Goal: Information Seeking & Learning: Learn about a topic

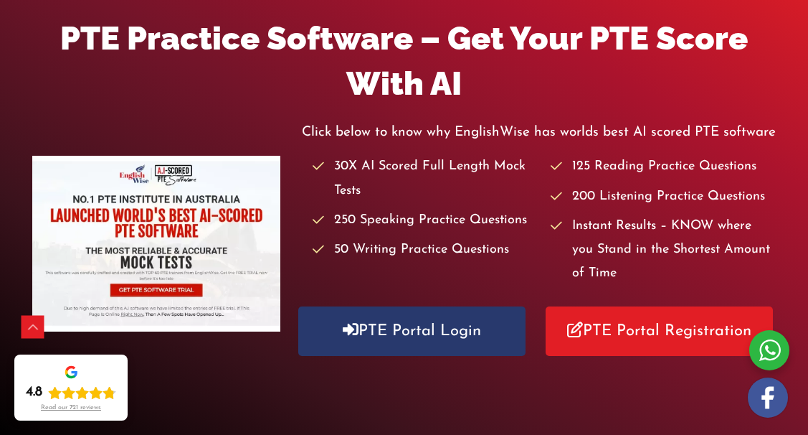
scroll to position [237, 0]
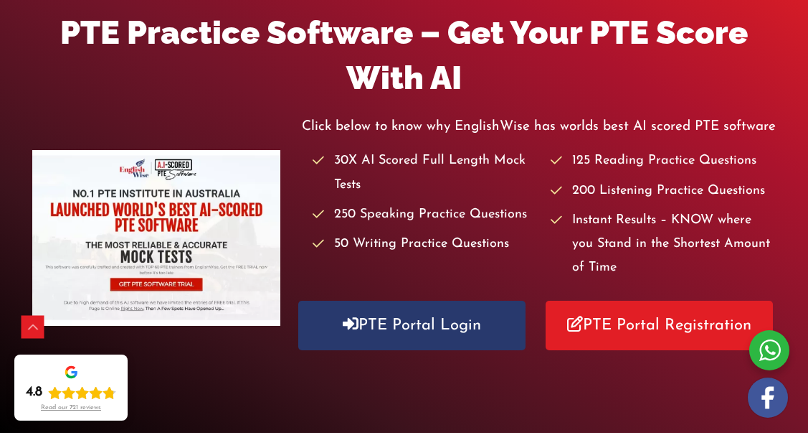
click at [359, 149] on li "30X AI Scored Full Length Mock Tests" at bounding box center [425, 173] width 225 height 48
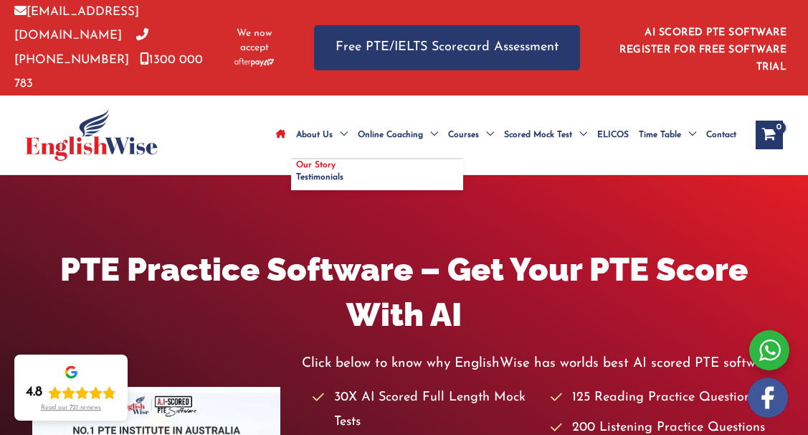
click at [321, 161] on span "Our Story" at bounding box center [315, 165] width 39 height 9
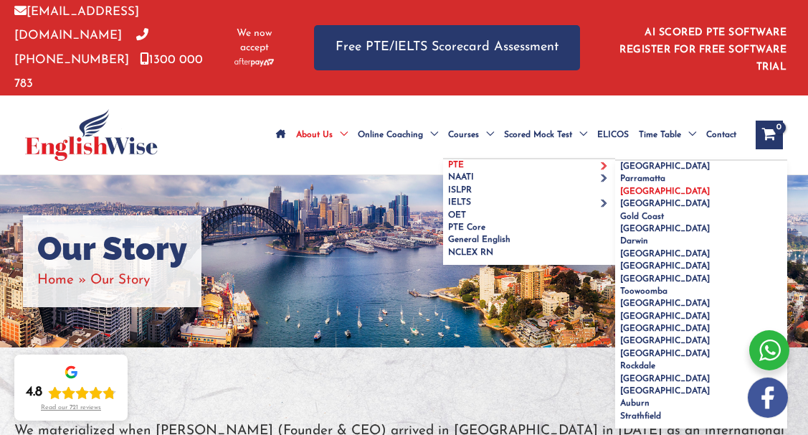
click at [654, 187] on span "[GEOGRAPHIC_DATA]" at bounding box center [666, 191] width 90 height 9
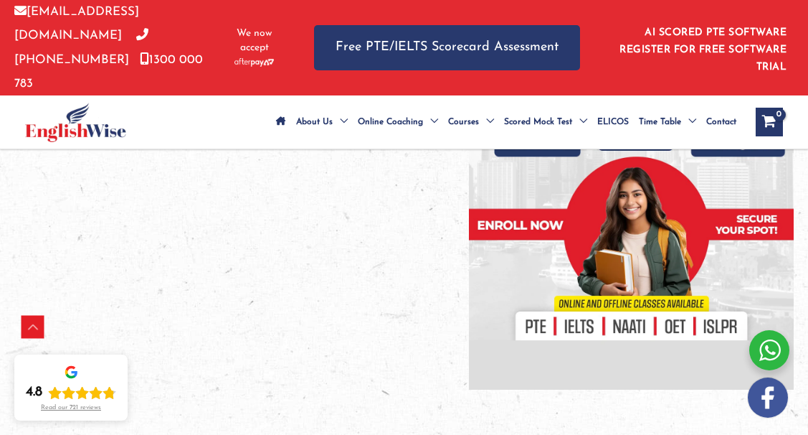
scroll to position [268, 0]
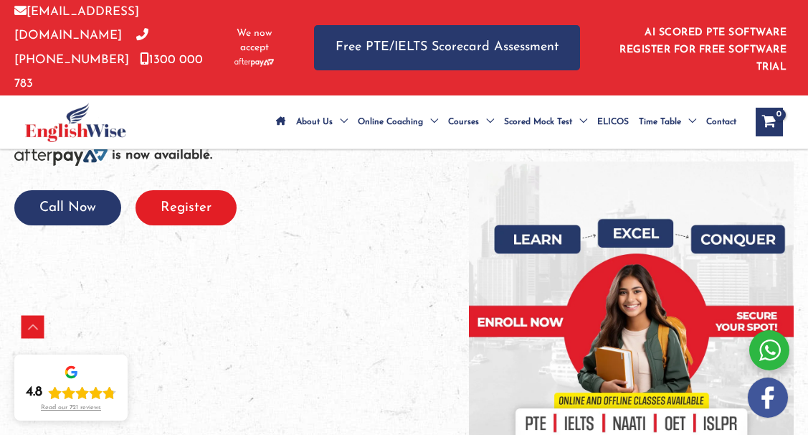
click at [190, 190] on button "Register" at bounding box center [186, 207] width 101 height 35
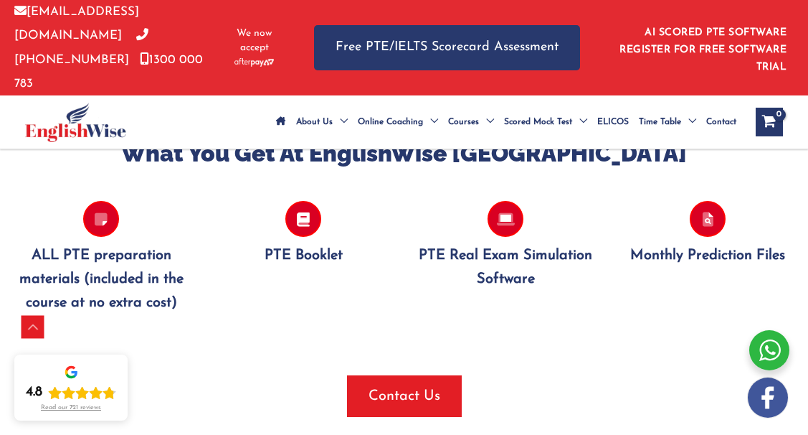
scroll to position [1481, 0]
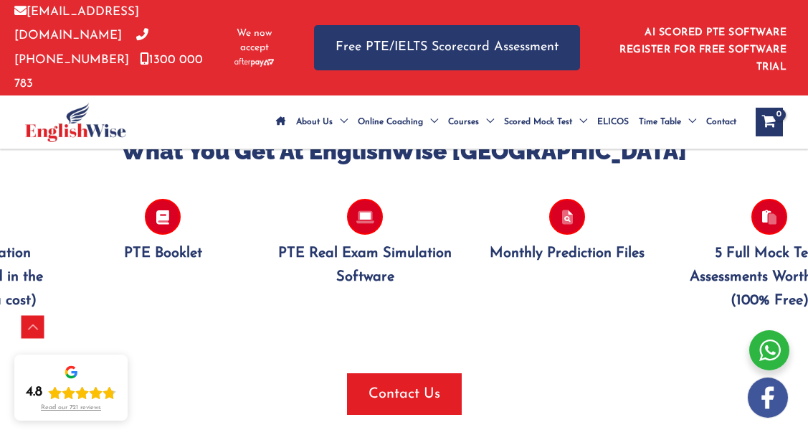
drag, startPoint x: 195, startPoint y: 275, endPoint x: 238, endPoint y: 272, distance: 43.2
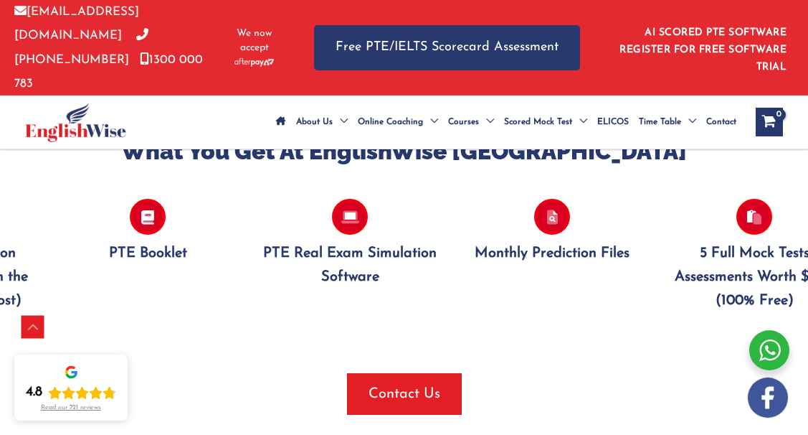
drag, startPoint x: 301, startPoint y: 271, endPoint x: 34, endPoint y: 265, distance: 267.6
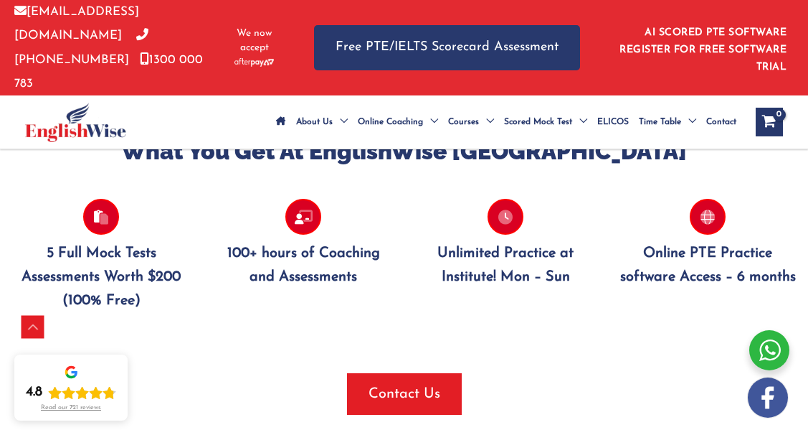
drag, startPoint x: 335, startPoint y: 263, endPoint x: 123, endPoint y: 263, distance: 212.3
click at [123, 263] on div "Personal and Private Feedback STRATEGIES + TECHNIQUES for All 4 PTE Modules 4 X…" at bounding box center [405, 257] width 4046 height 160
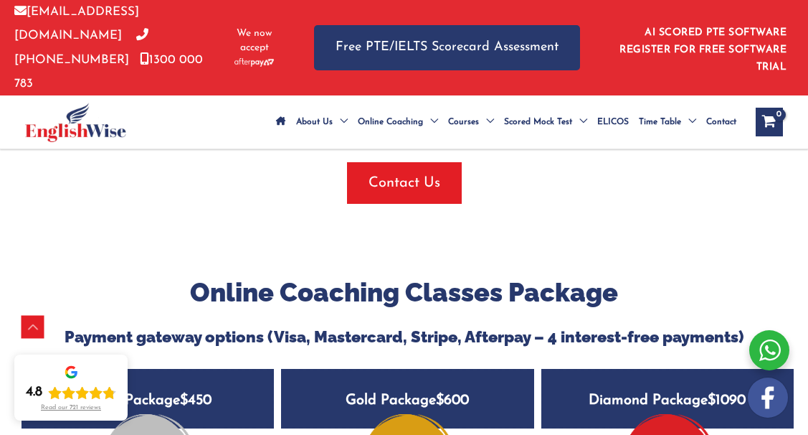
scroll to position [1816, 0]
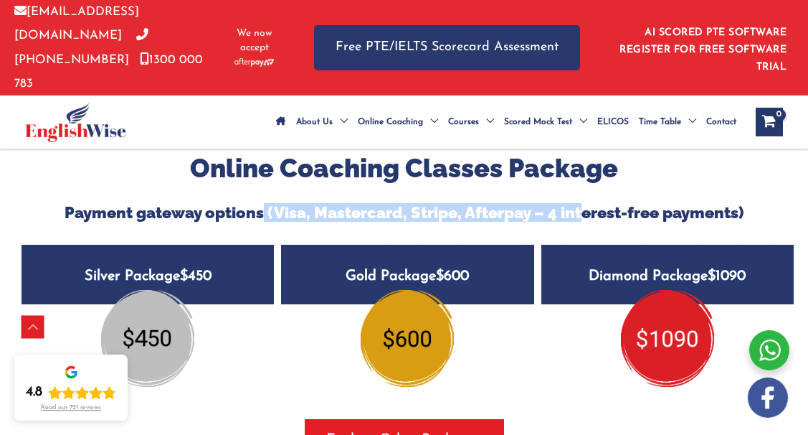
drag, startPoint x: 261, startPoint y: 185, endPoint x: 583, endPoint y: 189, distance: 322.1
click at [584, 203] on h5 "Payment gateway options (Visa, Mastercard, Stripe, Afterpay – 4 interest-free p…" at bounding box center [404, 212] width 780 height 19
click at [583, 203] on h5 "Payment gateway options (Visa, Mastercard, Stripe, Afterpay – 4 interest-free p…" at bounding box center [404, 212] width 780 height 19
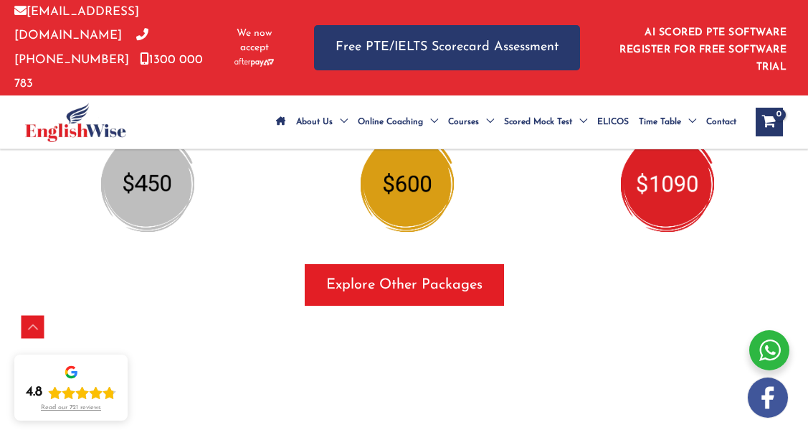
scroll to position [2036, 0]
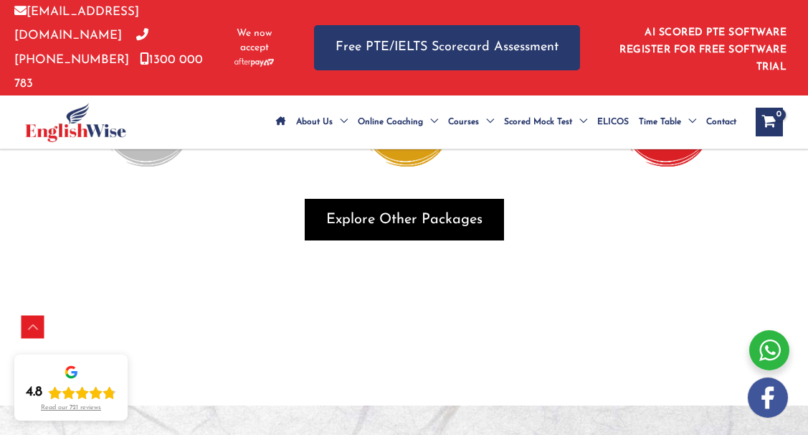
click at [397, 209] on span "Explore Other Packages" at bounding box center [404, 219] width 156 height 20
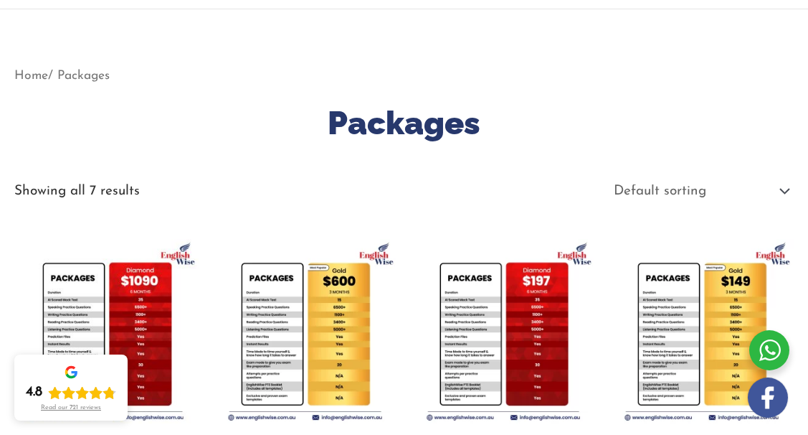
scroll to position [132, 0]
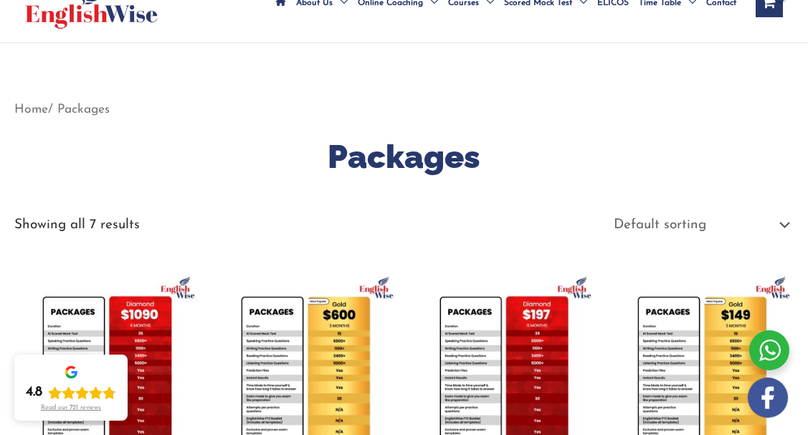
click at [108, 280] on img at bounding box center [106, 365] width 184 height 184
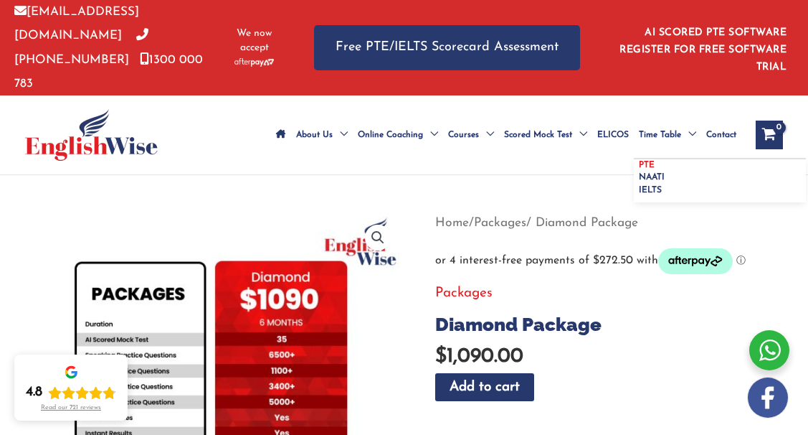
click at [646, 161] on span "PTE" at bounding box center [647, 165] width 16 height 9
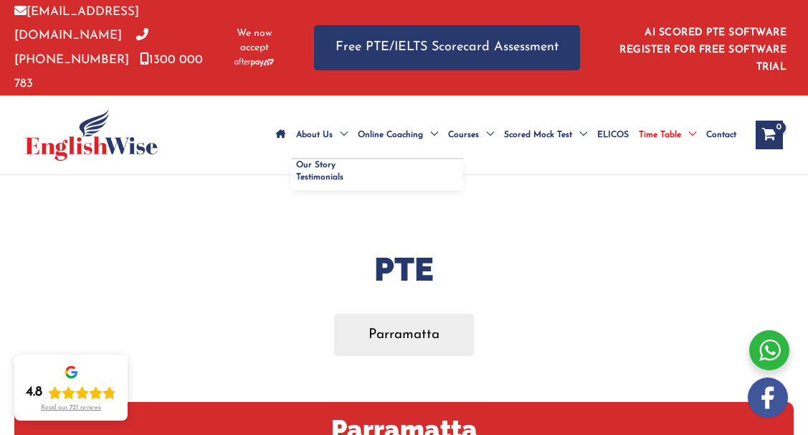
click at [316, 110] on span "About Us" at bounding box center [314, 135] width 37 height 50
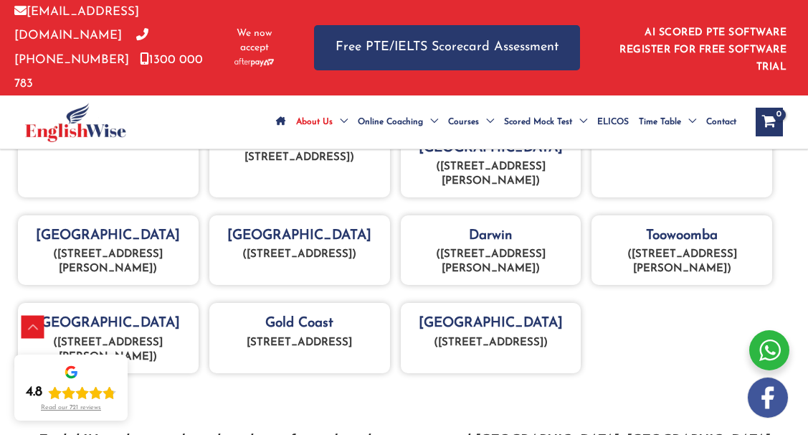
scroll to position [726, 0]
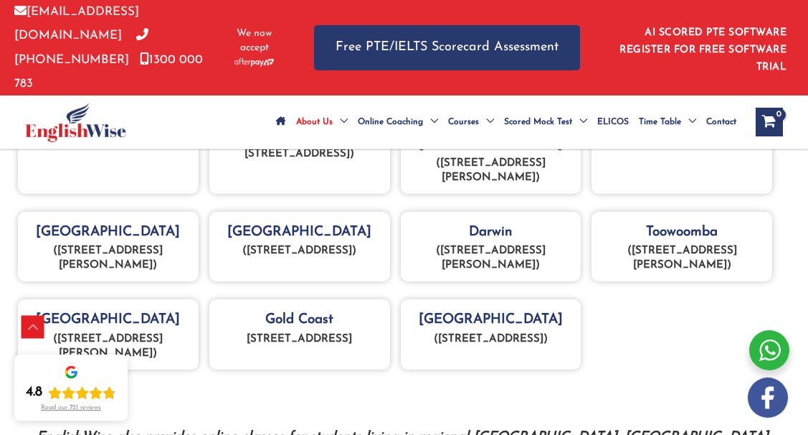
click at [151, 244] on p "(Suite 3, Level 4, 20 Collins St, Melbourne)" at bounding box center [108, 258] width 166 height 29
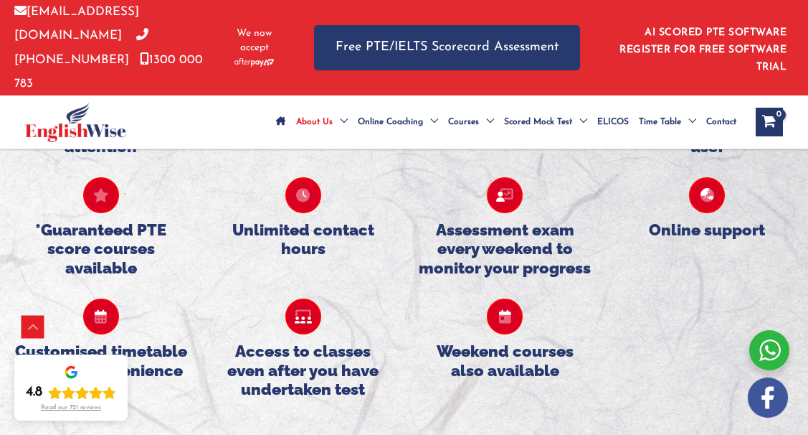
scroll to position [1369, 0]
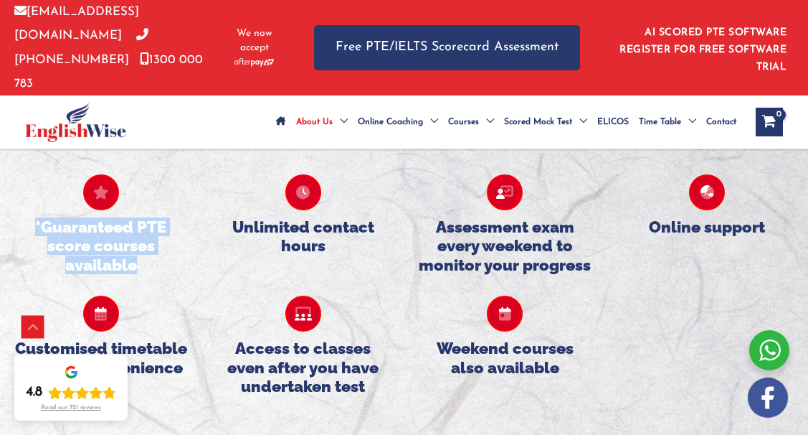
drag, startPoint x: 186, startPoint y: 233, endPoint x: 37, endPoint y: 181, distance: 157.9
click at [37, 217] on h5 "*Guaranteed PTE score courses available" at bounding box center [101, 245] width 174 height 57
drag, startPoint x: 37, startPoint y: 181, endPoint x: 168, endPoint y: 223, distance: 137.7
click at [170, 226] on h5 "*Guaranteed PTE score courses available" at bounding box center [101, 245] width 174 height 57
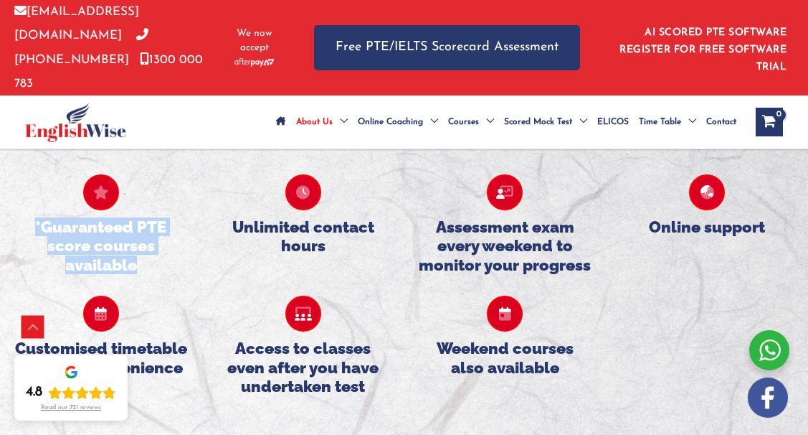
click at [168, 223] on h5 "*Guaranteed PTE score courses available" at bounding box center [101, 245] width 174 height 57
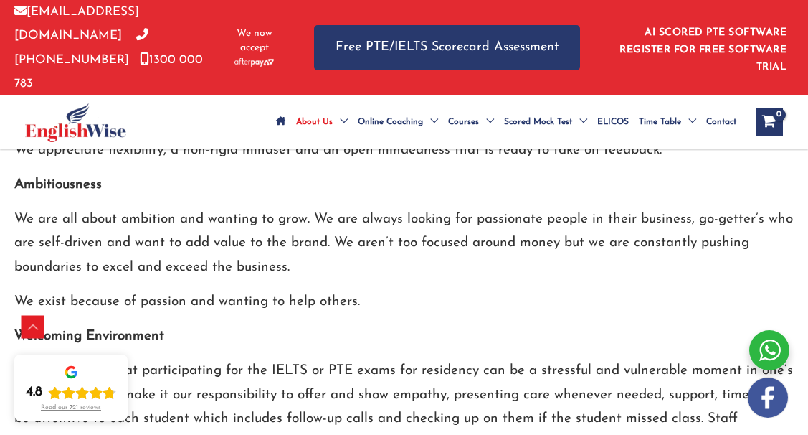
scroll to position [2113, 0]
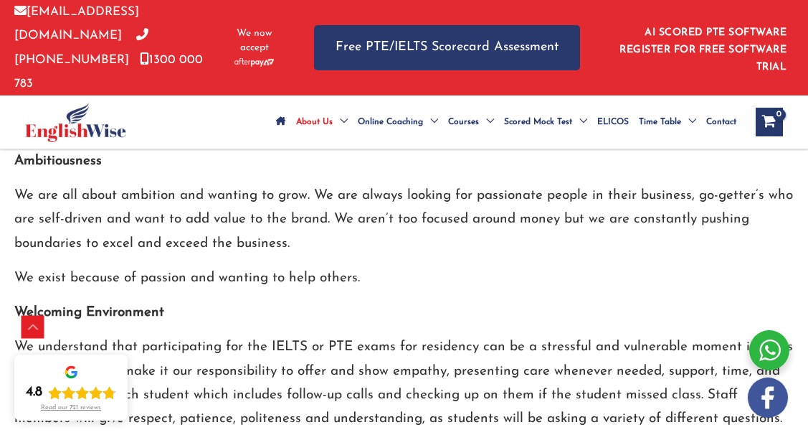
click at [70, 410] on div "Read our 721 reviews" at bounding box center [71, 408] width 60 height 8
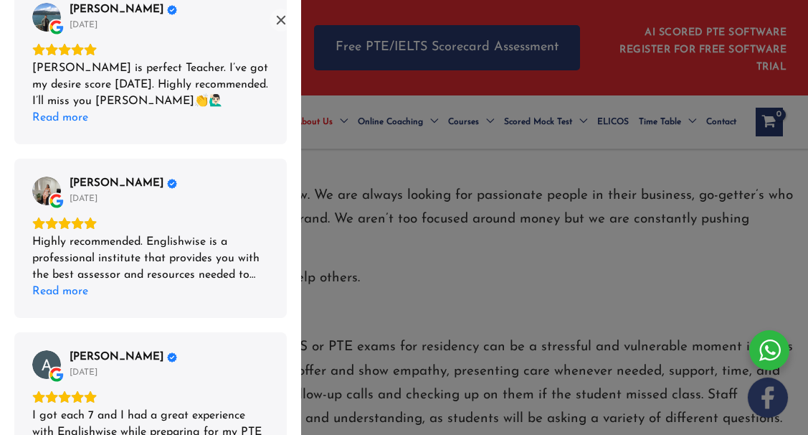
scroll to position [964, 0]
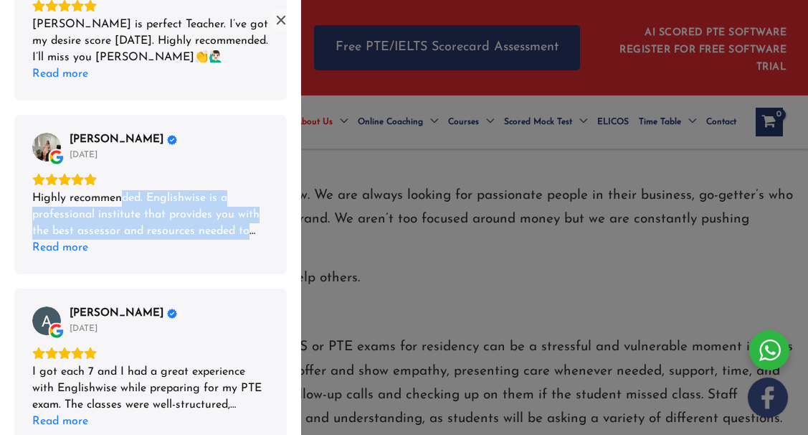
drag, startPoint x: 257, startPoint y: 238, endPoint x: 124, endPoint y: 194, distance: 140.0
click at [124, 194] on div "Highly recommended. Englishwise is a professional institute that provides you w…" at bounding box center [150, 214] width 237 height 49
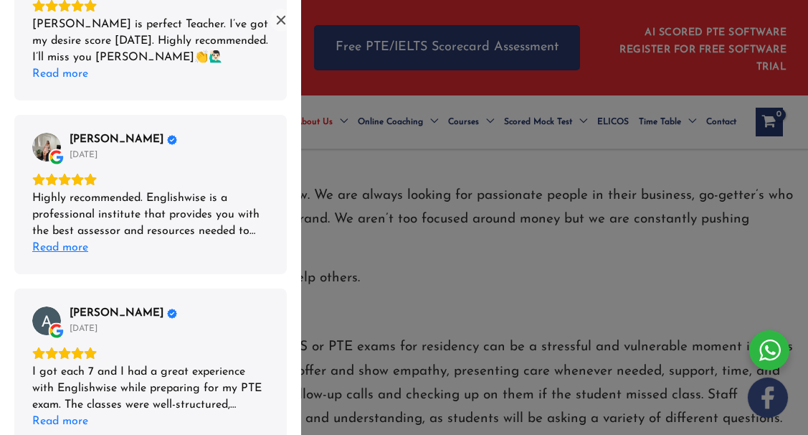
click at [74, 247] on div "Read more" at bounding box center [60, 248] width 56 height 16
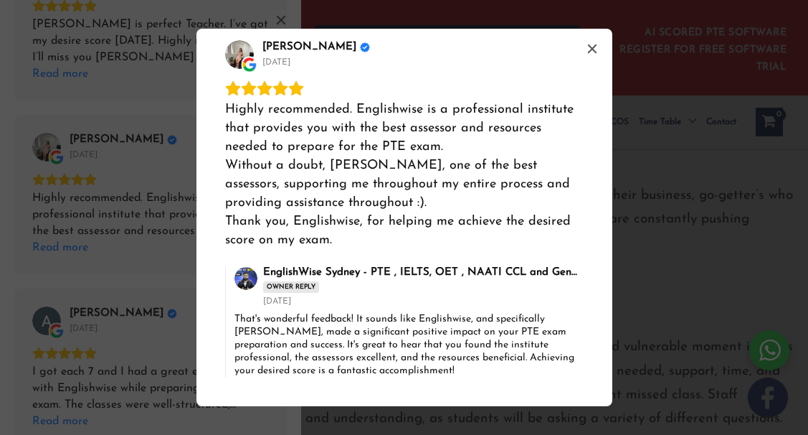
scroll to position [0, 0]
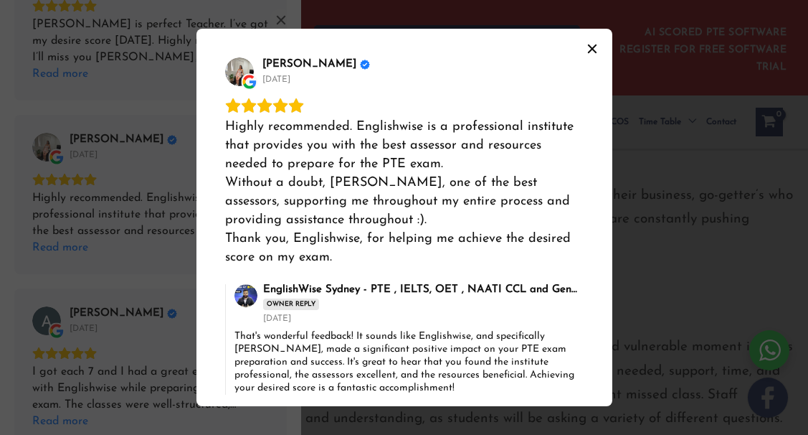
click at [591, 50] on icon "Close" at bounding box center [592, 48] width 9 height 9
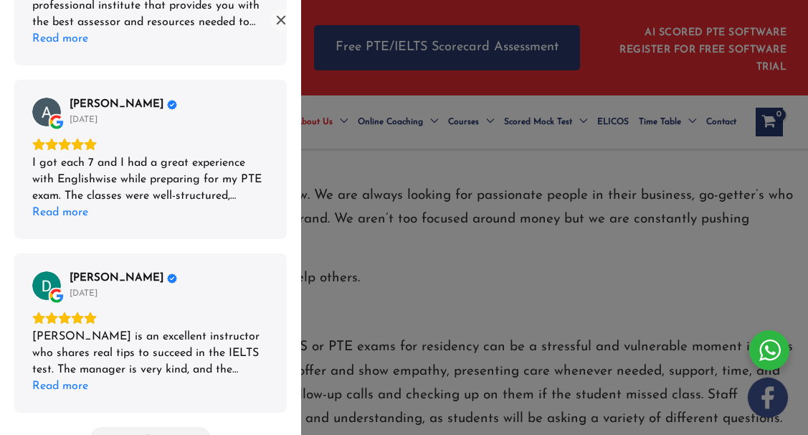
scroll to position [1204, 0]
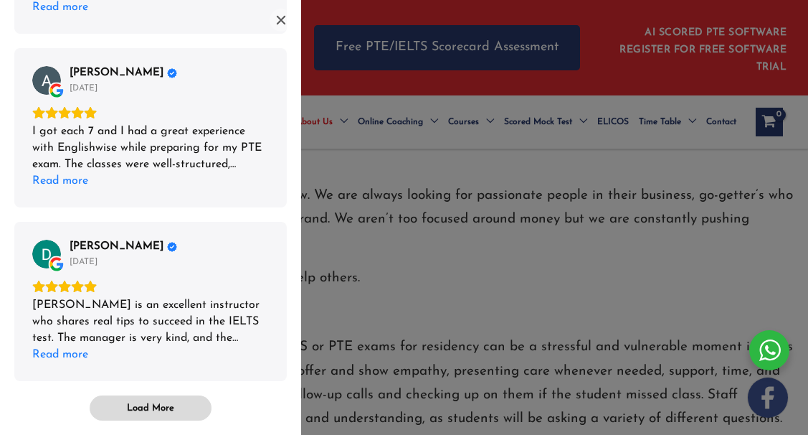
click at [161, 402] on span "Load More" at bounding box center [150, 408] width 47 height 12
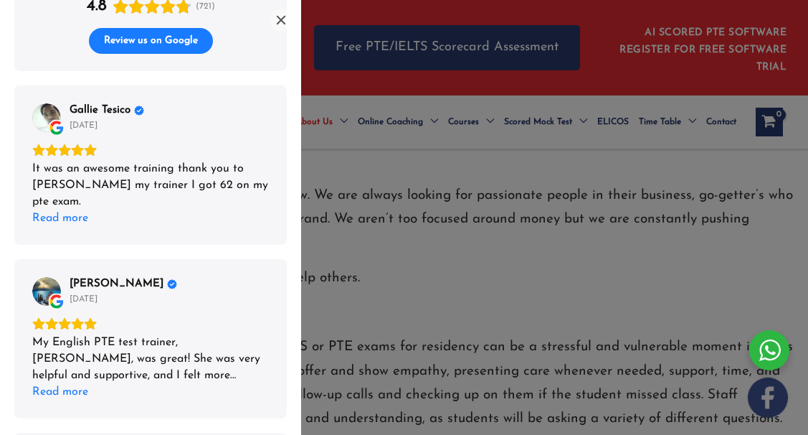
scroll to position [0, 0]
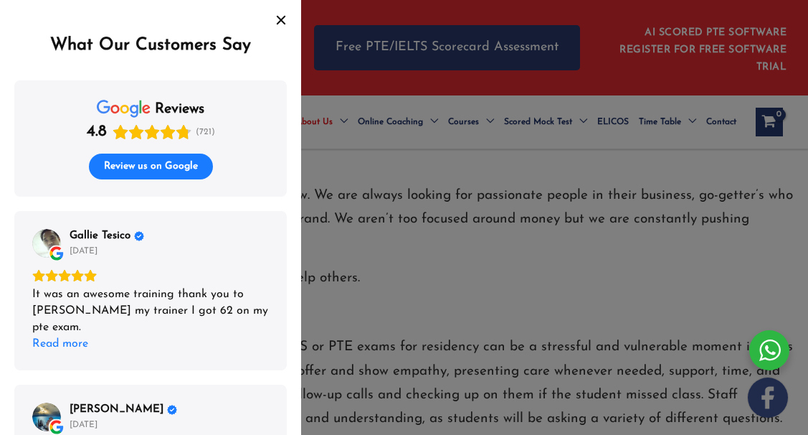
click at [276, 24] on icon "Close" at bounding box center [280, 19] width 11 height 11
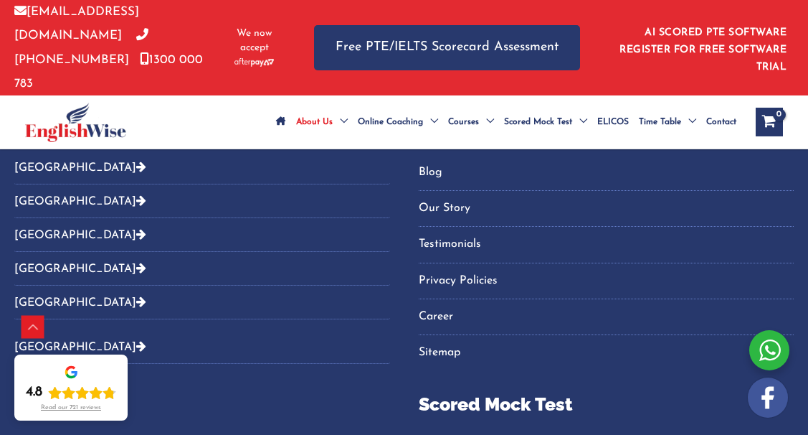
scroll to position [2479, 0]
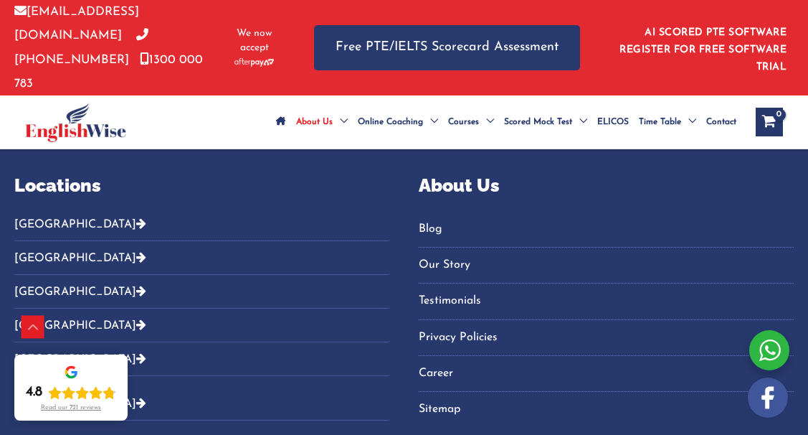
click at [44, 217] on button "[GEOGRAPHIC_DATA]" at bounding box center [202, 229] width 376 height 24
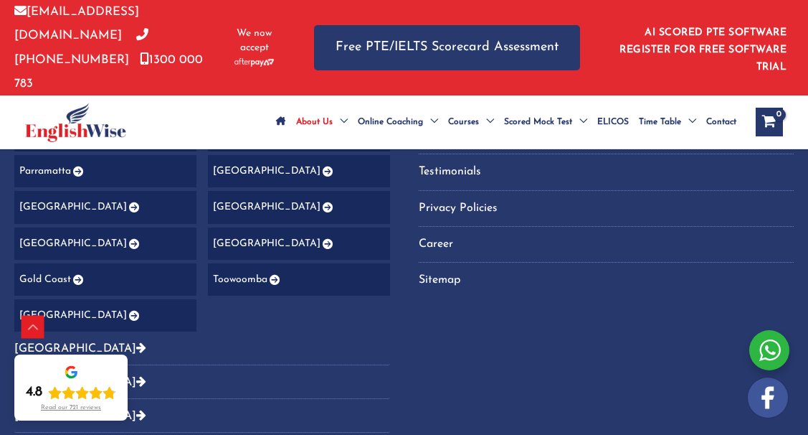
scroll to position [2609, 0]
click at [42, 190] on link "[GEOGRAPHIC_DATA]" at bounding box center [105, 206] width 182 height 32
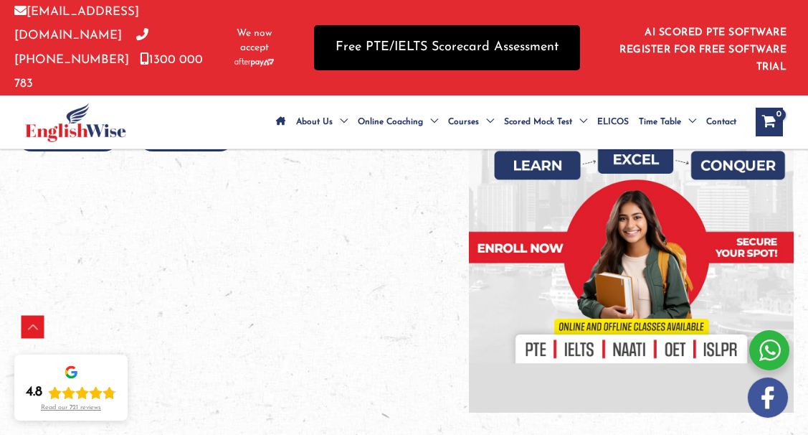
scroll to position [398, 0]
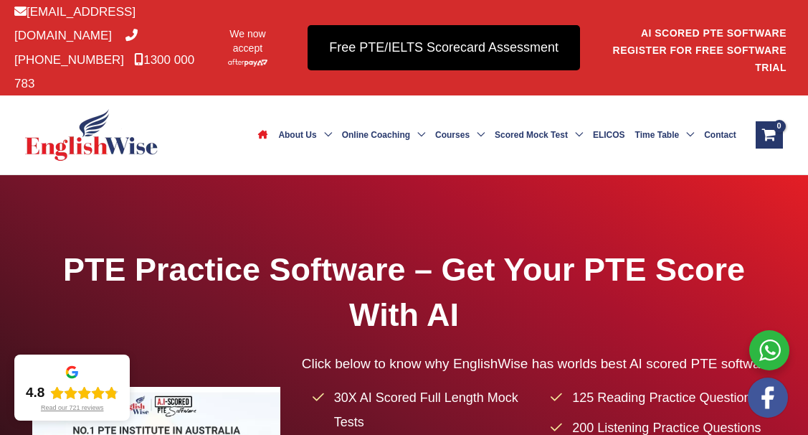
click at [462, 37] on link "Free PTE/IELTS Scorecard Assessment" at bounding box center [444, 47] width 273 height 45
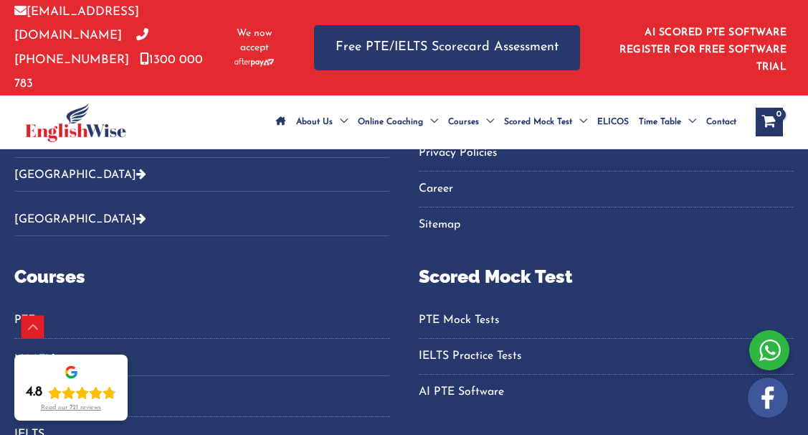
scroll to position [905, 0]
click at [450, 176] on link "Career" at bounding box center [607, 188] width 376 height 24
